Goal: Task Accomplishment & Management: Complete application form

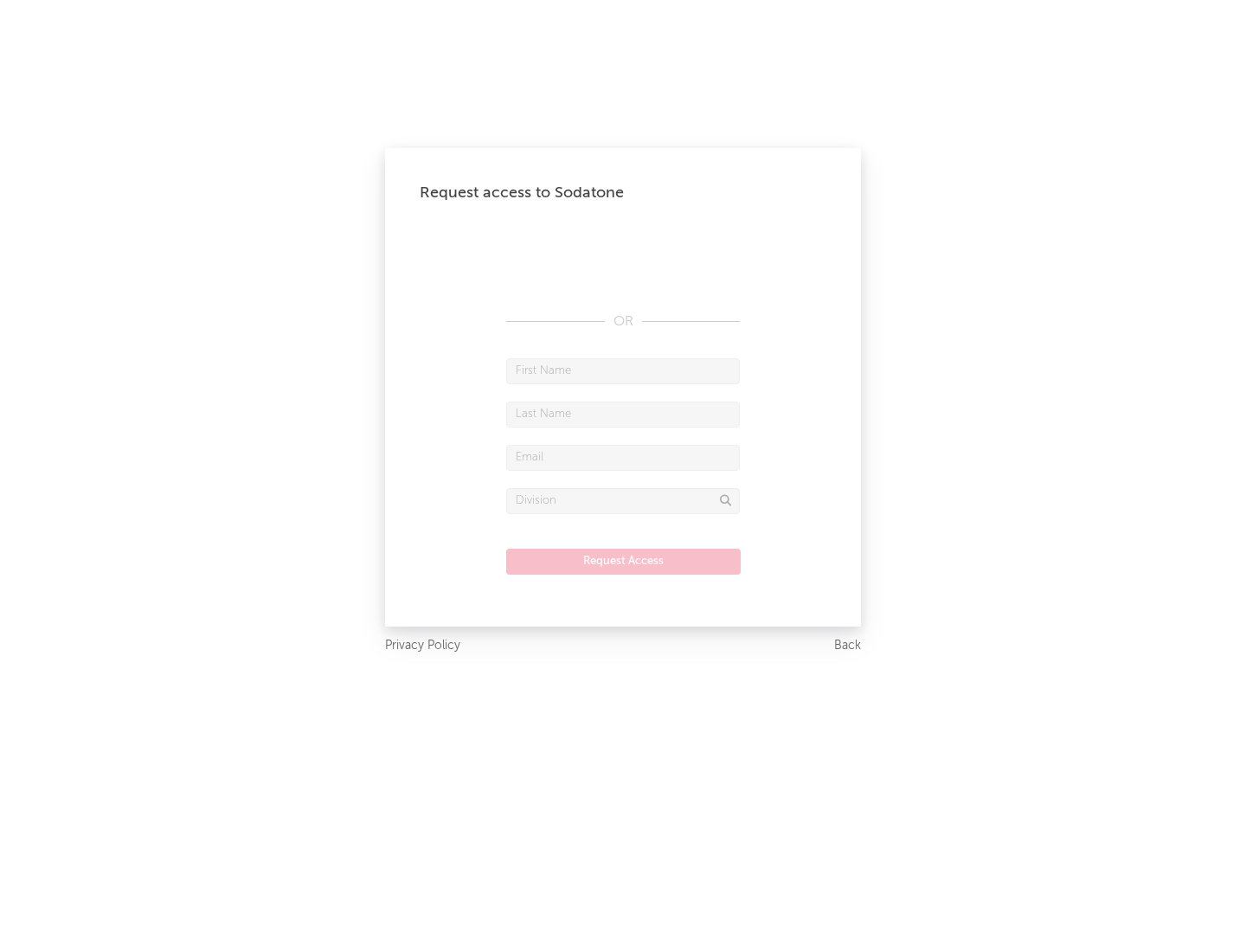
click at [623, 370] on input "text" at bounding box center [623, 371] width 234 height 26
type input "[PERSON_NAME]"
click at [623, 414] on input "text" at bounding box center [623, 415] width 234 height 26
type input "[PERSON_NAME]"
click at [623, 457] on input "text" at bounding box center [623, 458] width 234 height 26
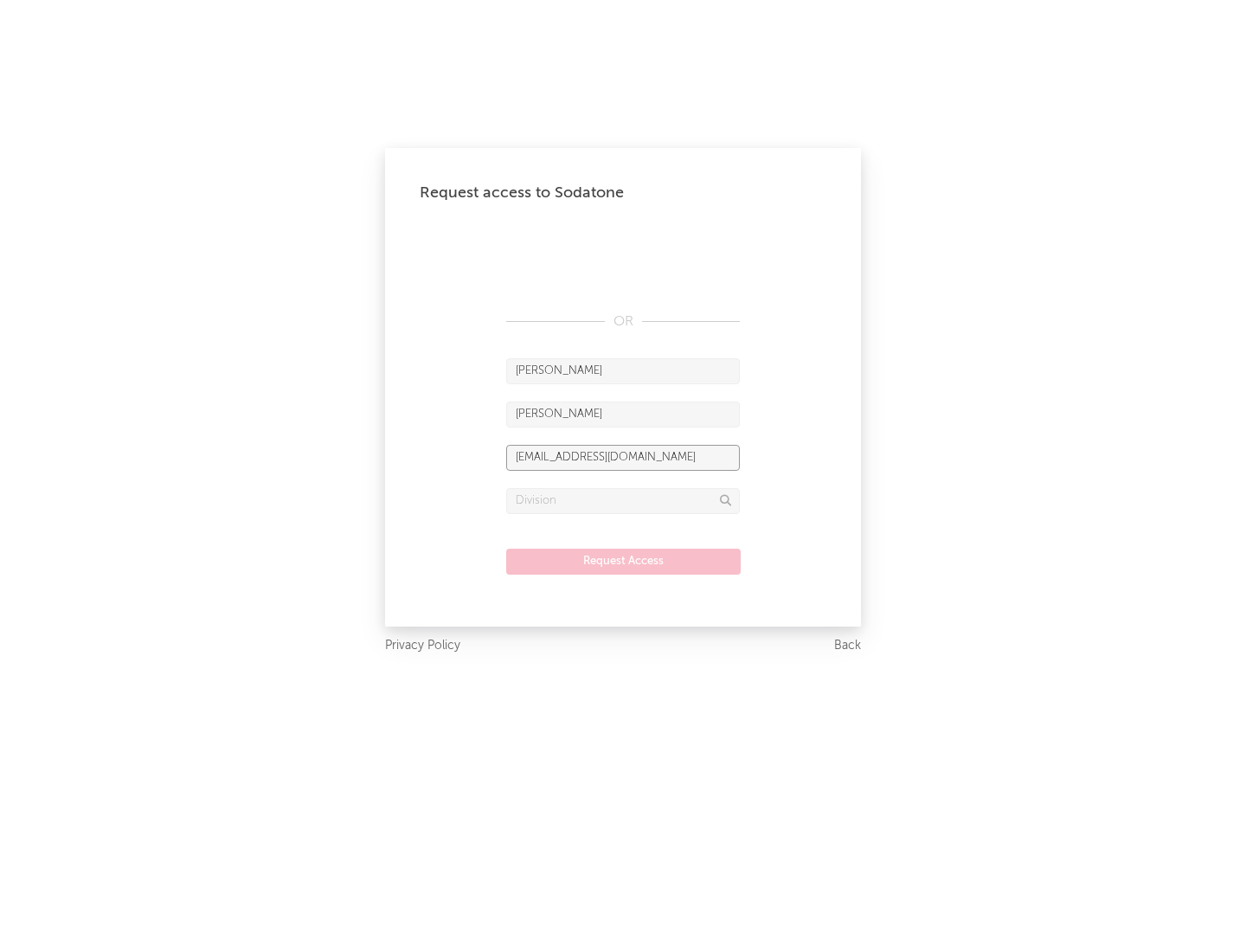
type input "[EMAIL_ADDRESS][DOMAIN_NAME]"
click at [623, 500] on input "text" at bounding box center [623, 501] width 234 height 26
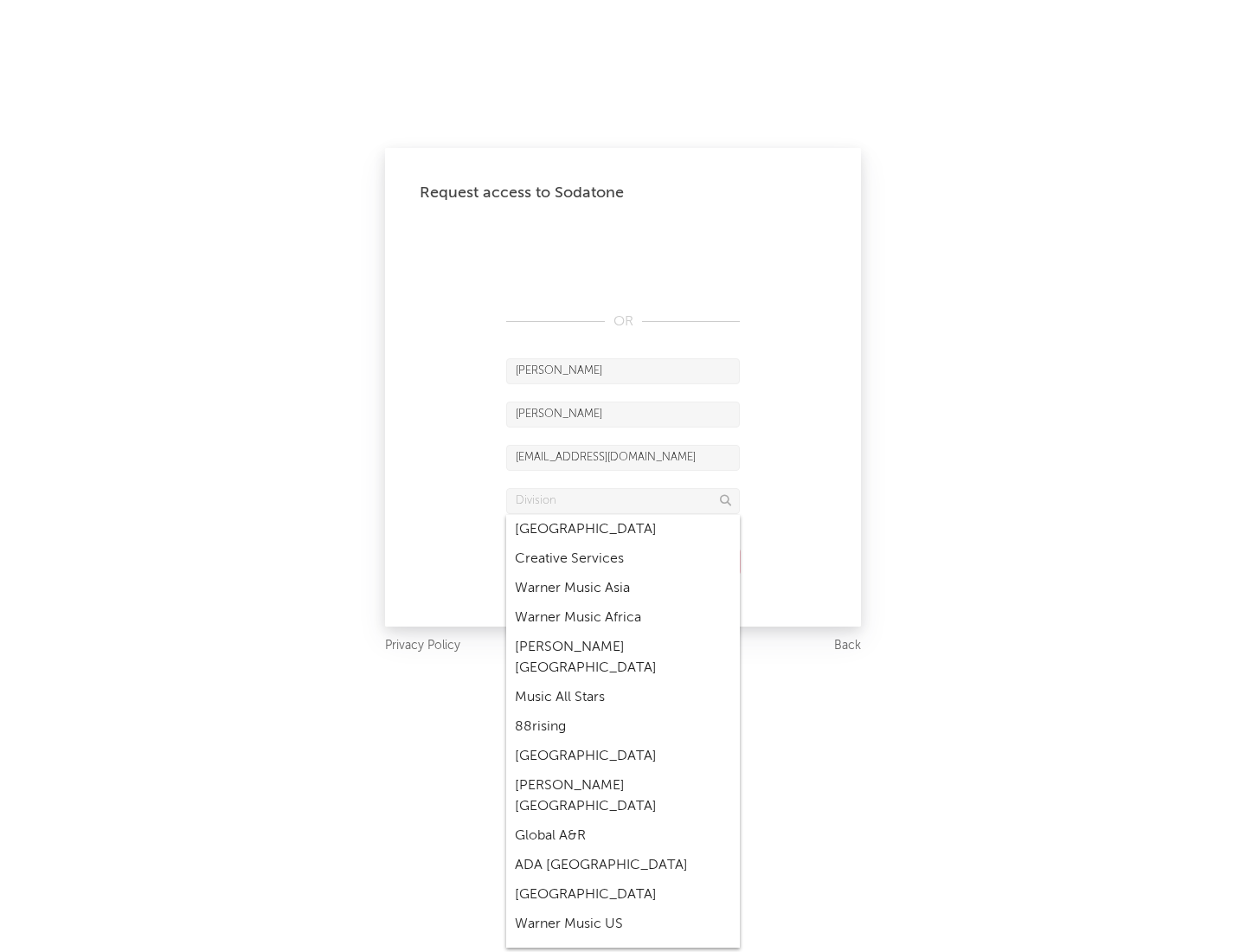
click at [623, 683] on div "Music All Stars" at bounding box center [623, 698] width 234 height 29
type input "Music All Stars"
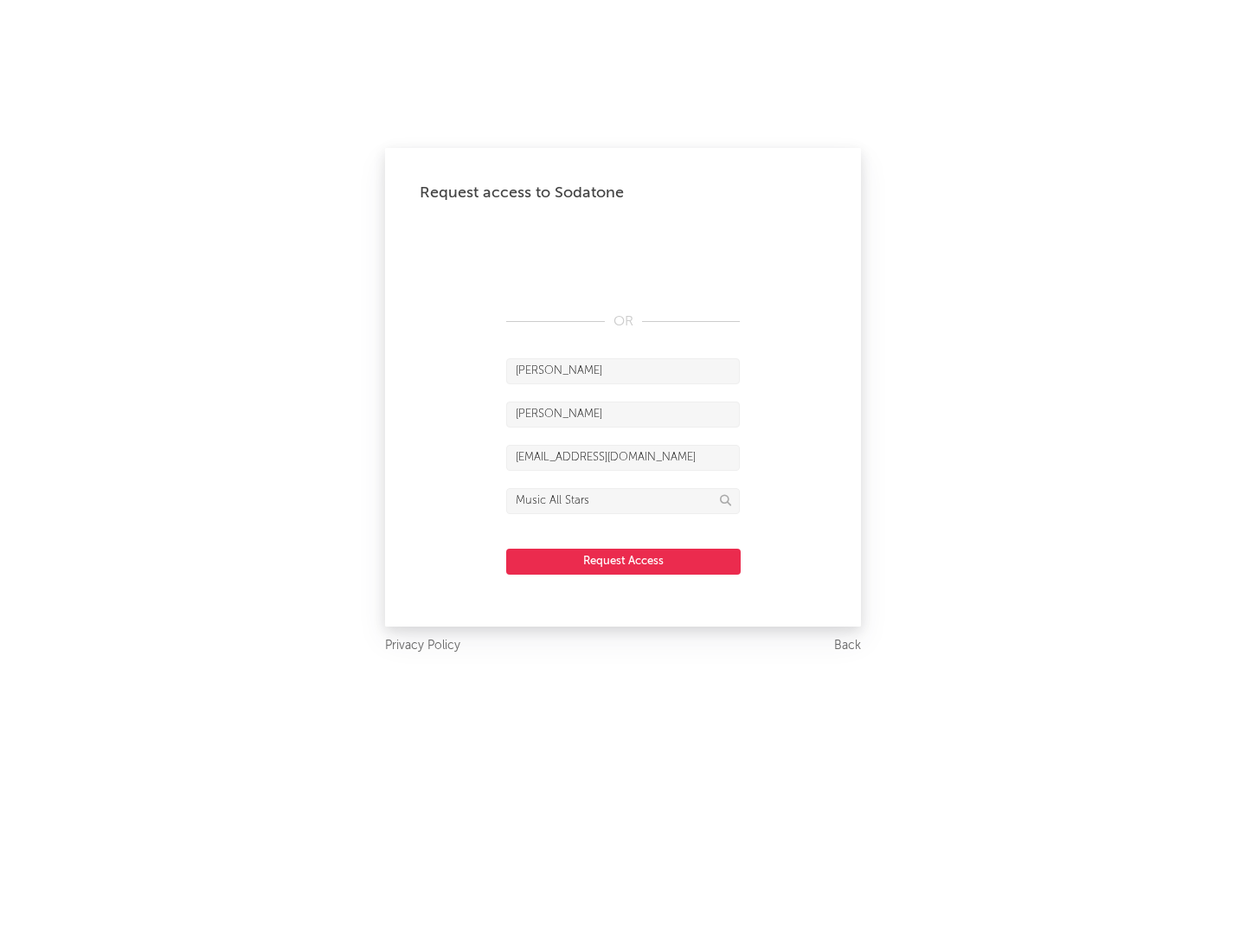
click at [623, 561] on button "Request Access" at bounding box center [623, 562] width 234 height 26
